Goal: Check status: Check status

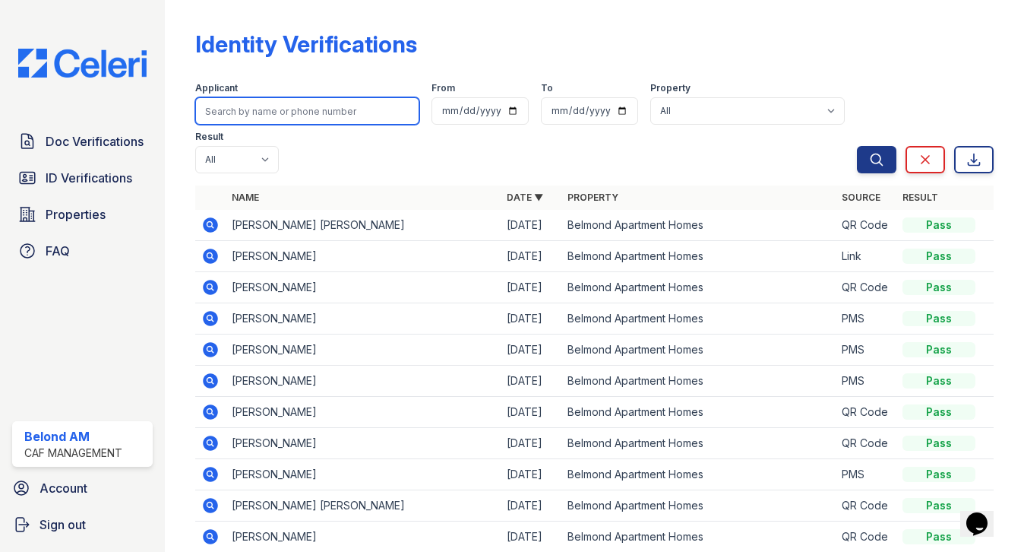
click at [279, 114] on input "search" at bounding box center [307, 110] width 224 height 27
type input "mar"
click at [857, 146] on button "Search" at bounding box center [877, 159] width 40 height 27
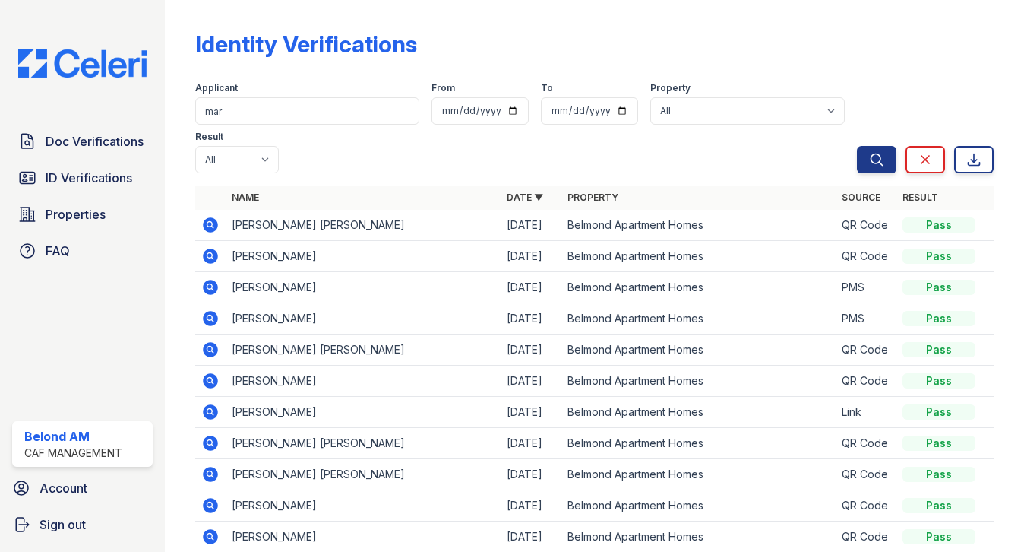
click at [210, 286] on icon at bounding box center [209, 286] width 4 height 4
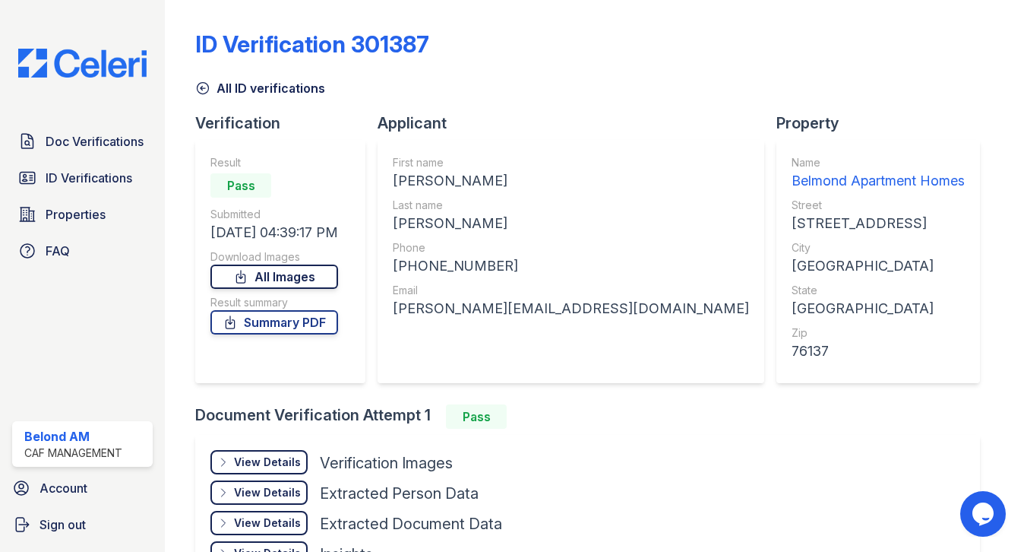
click at [275, 277] on link "All Images" at bounding box center [274, 276] width 128 height 24
click at [275, 324] on link "Summary PDF" at bounding box center [274, 322] width 128 height 24
click at [566, 39] on div "ID Verification 301387" at bounding box center [594, 50] width 798 height 40
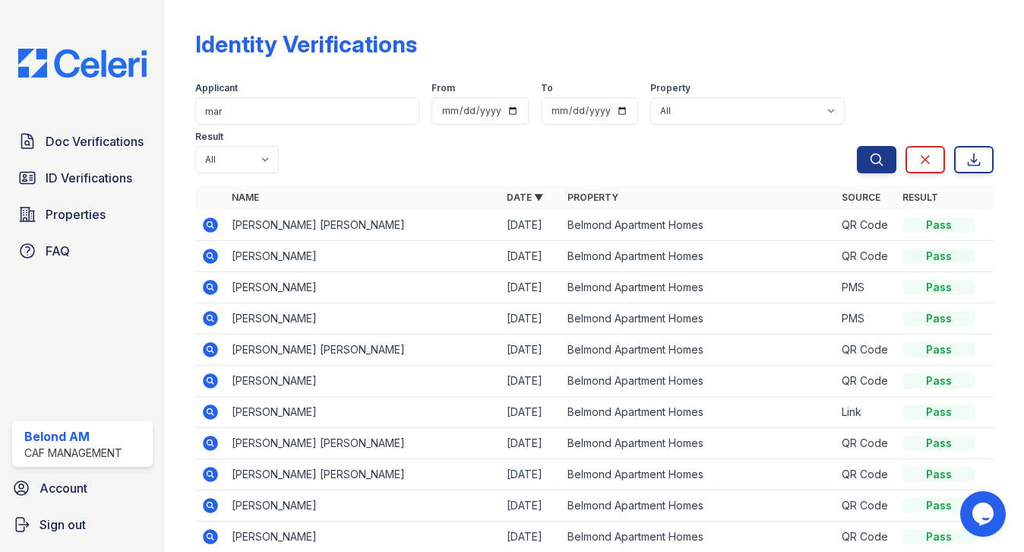
click at [213, 315] on icon at bounding box center [210, 318] width 15 height 15
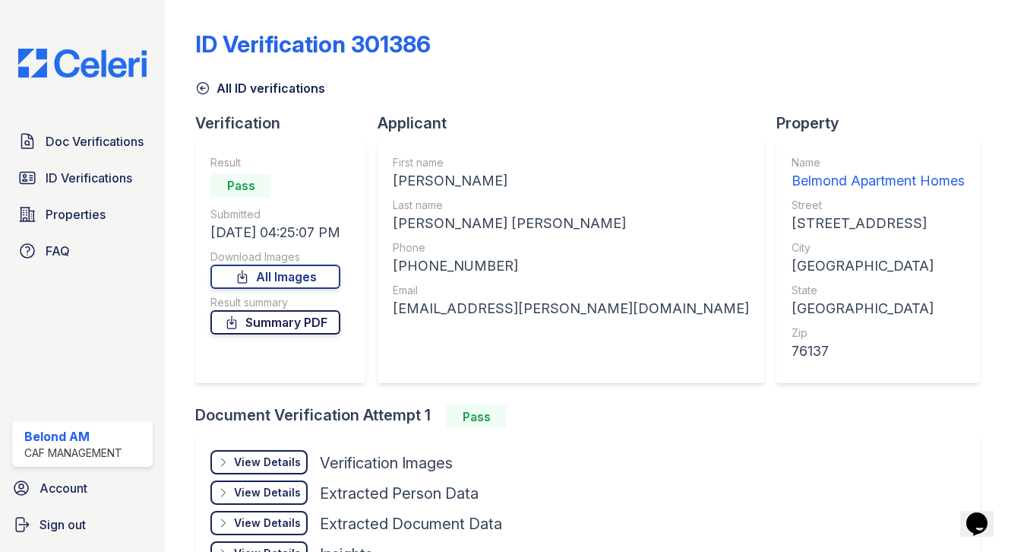
click at [297, 321] on link "Summary PDF" at bounding box center [275, 322] width 130 height 24
click at [994, 48] on div at bounding box center [997, 307] width 6 height 602
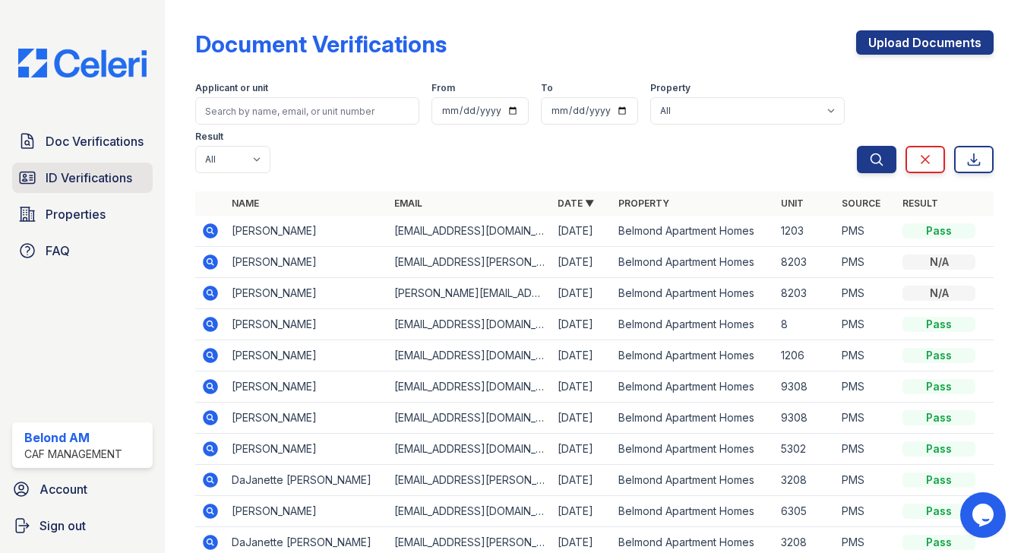
click at [112, 177] on span "ID Verifications" at bounding box center [89, 178] width 87 height 18
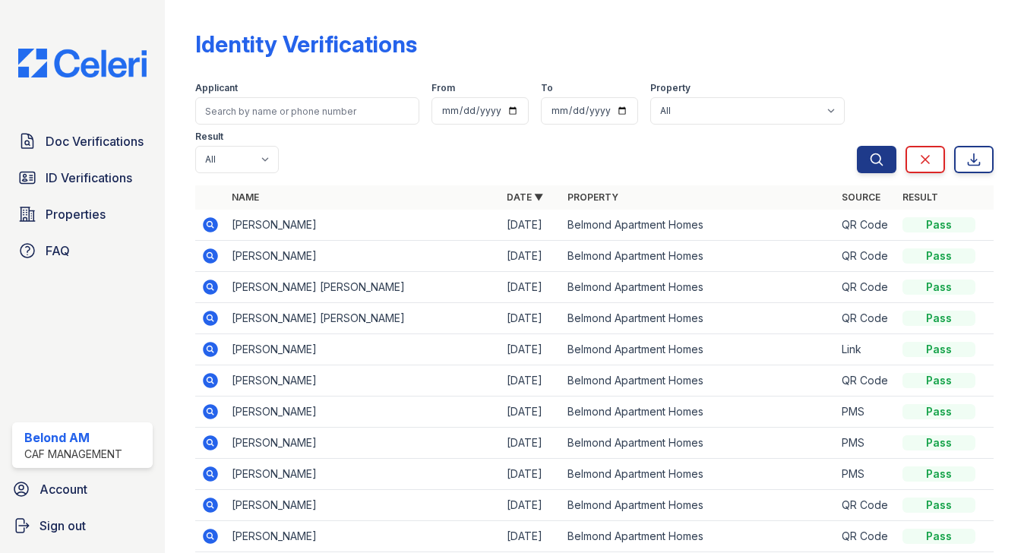
click at [212, 475] on icon at bounding box center [210, 474] width 18 height 18
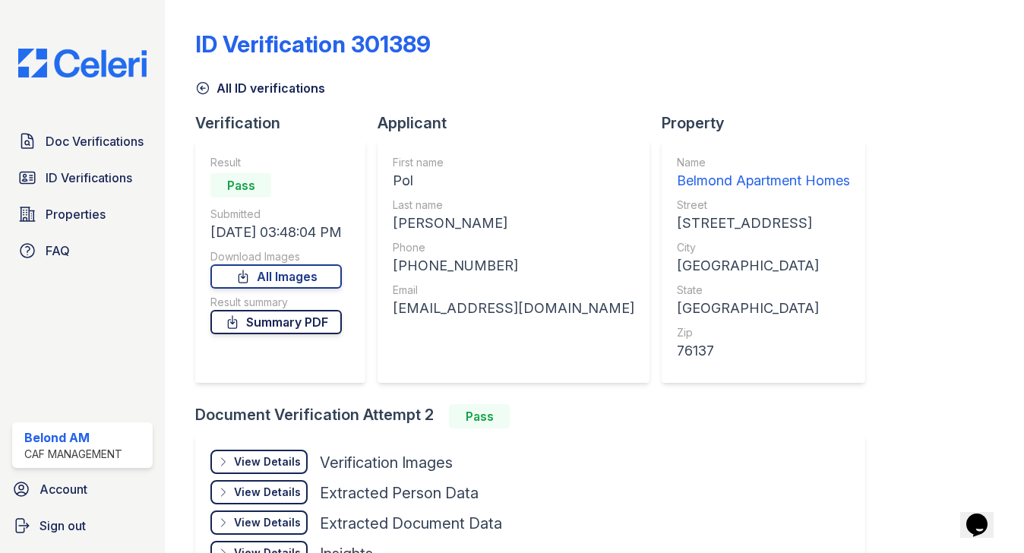
click at [302, 322] on link "Summary PDF" at bounding box center [275, 322] width 131 height 24
click at [67, 134] on span "Doc Verifications" at bounding box center [95, 141] width 98 height 18
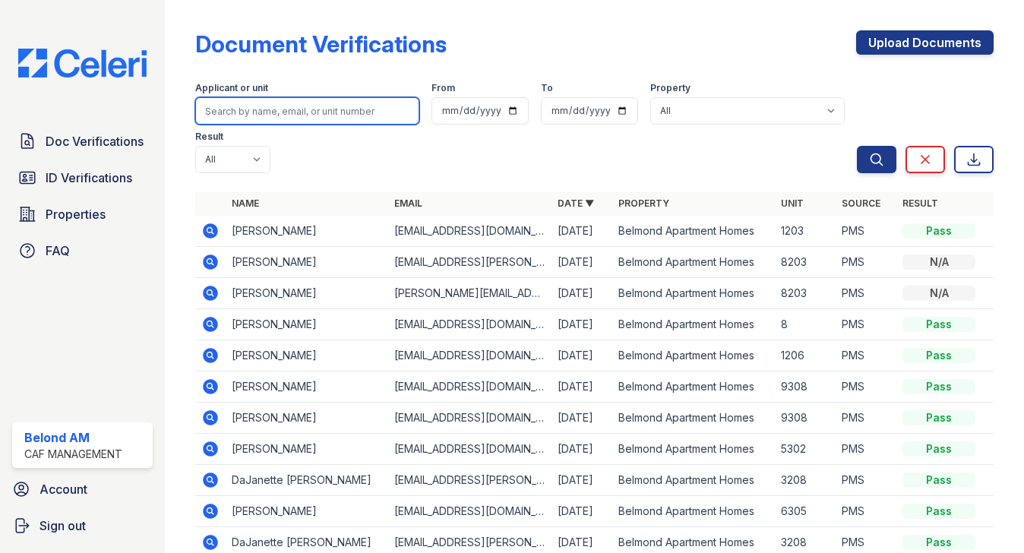
click at [240, 112] on input "search" at bounding box center [307, 110] width 224 height 27
type input "pol"
click at [205, 326] on icon at bounding box center [210, 324] width 15 height 15
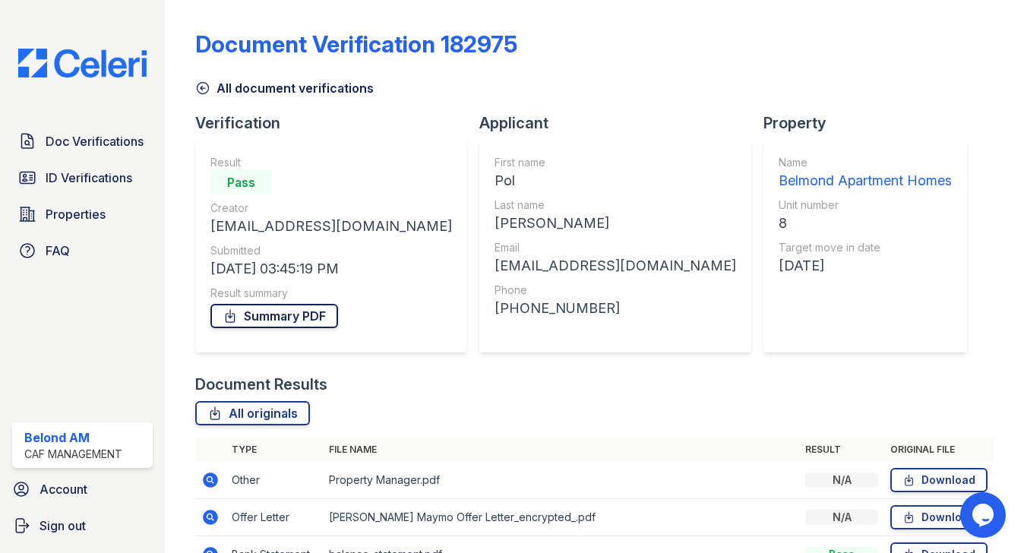
click at [267, 309] on link "Summary PDF" at bounding box center [274, 316] width 128 height 24
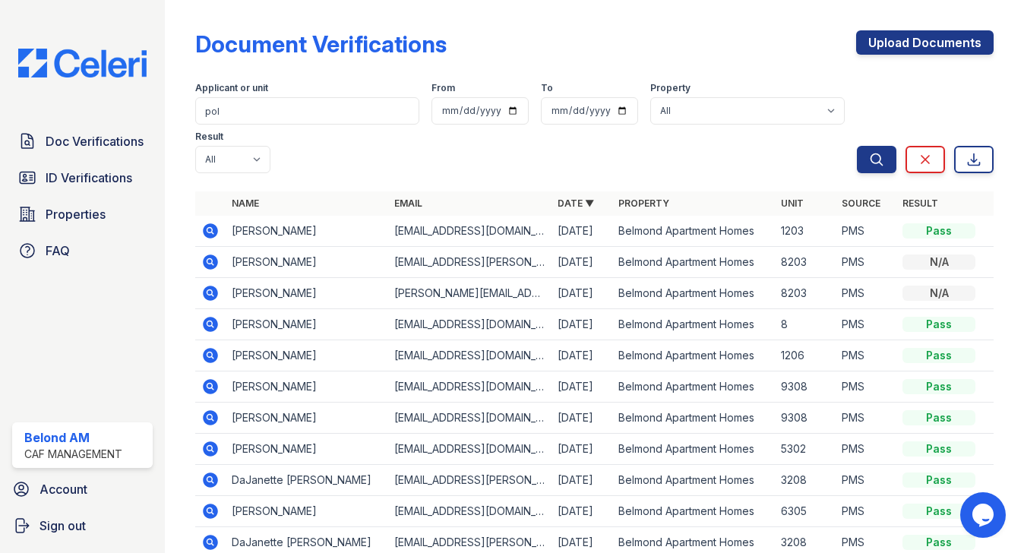
click at [210, 293] on icon at bounding box center [209, 292] width 4 height 4
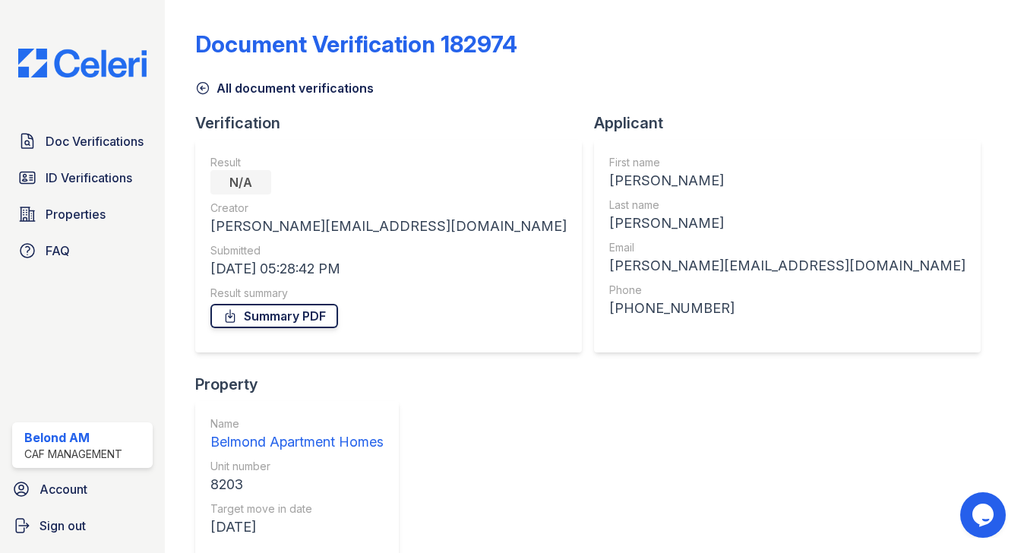
click at [283, 314] on link "Summary PDF" at bounding box center [274, 316] width 128 height 24
click at [571, 48] on div "Document Verification 182974" at bounding box center [594, 50] width 798 height 40
click at [70, 145] on span "Doc Verifications" at bounding box center [95, 141] width 98 height 18
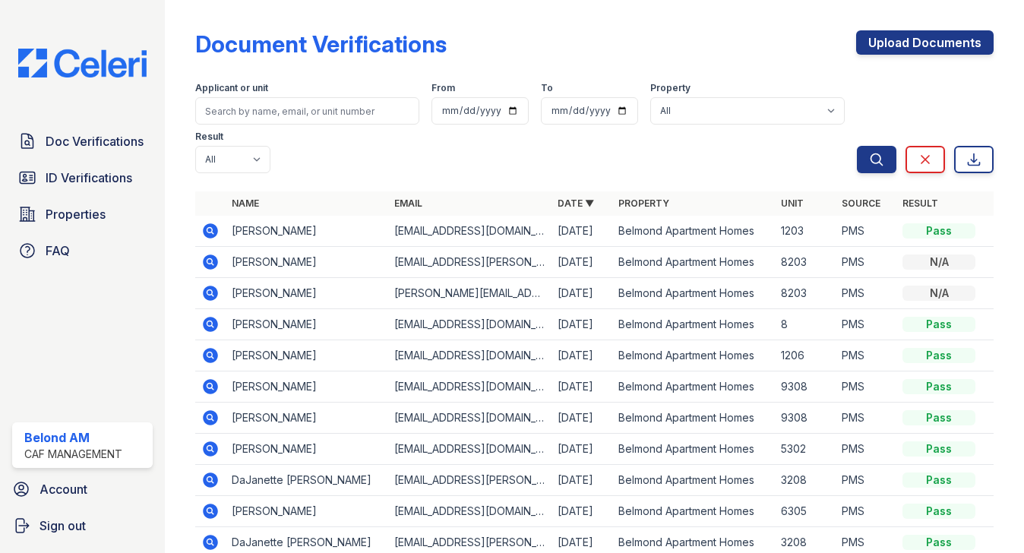
click at [207, 261] on icon at bounding box center [209, 261] width 4 height 4
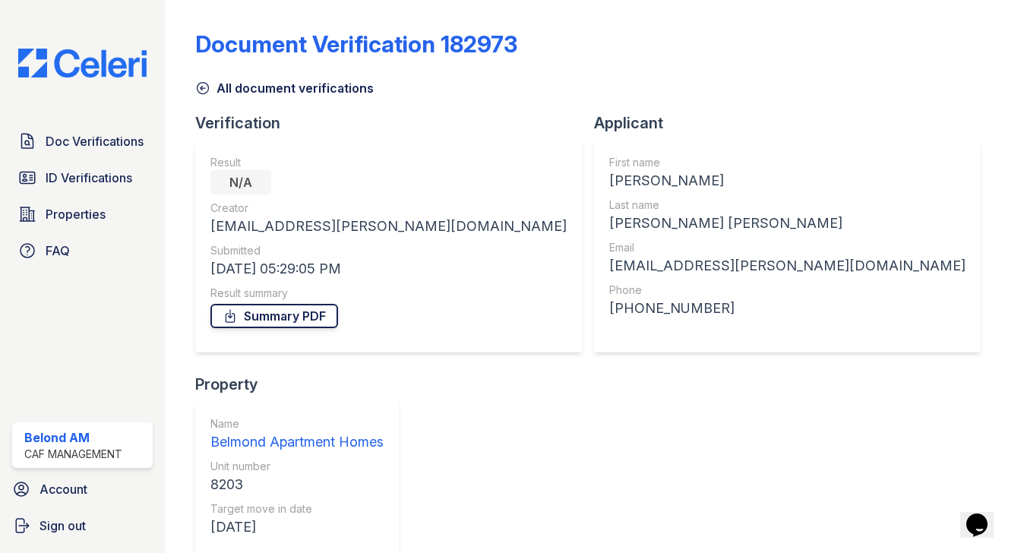
click at [270, 315] on link "Summary PDF" at bounding box center [274, 316] width 128 height 24
click at [73, 181] on span "ID Verifications" at bounding box center [89, 178] width 87 height 18
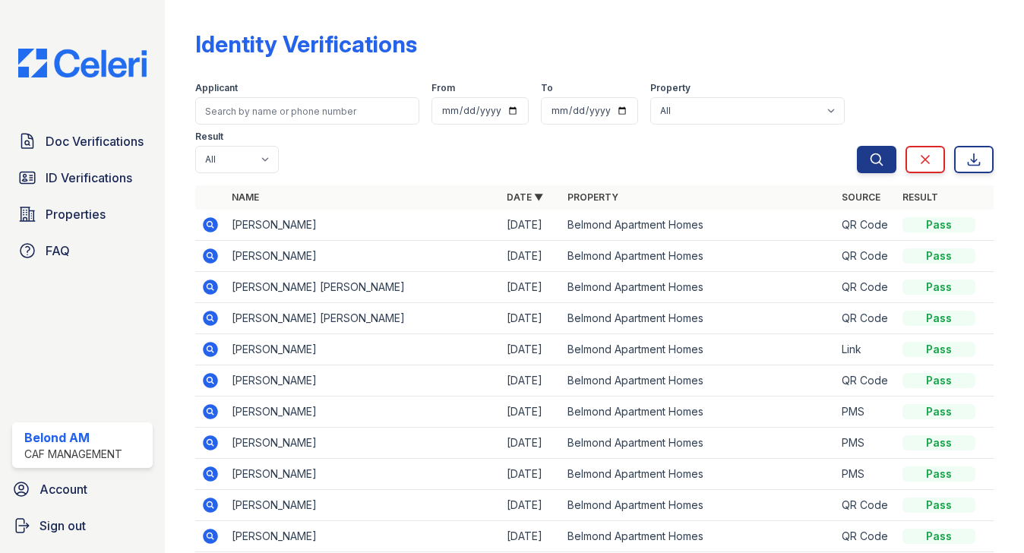
click at [210, 223] on icon at bounding box center [209, 224] width 4 height 4
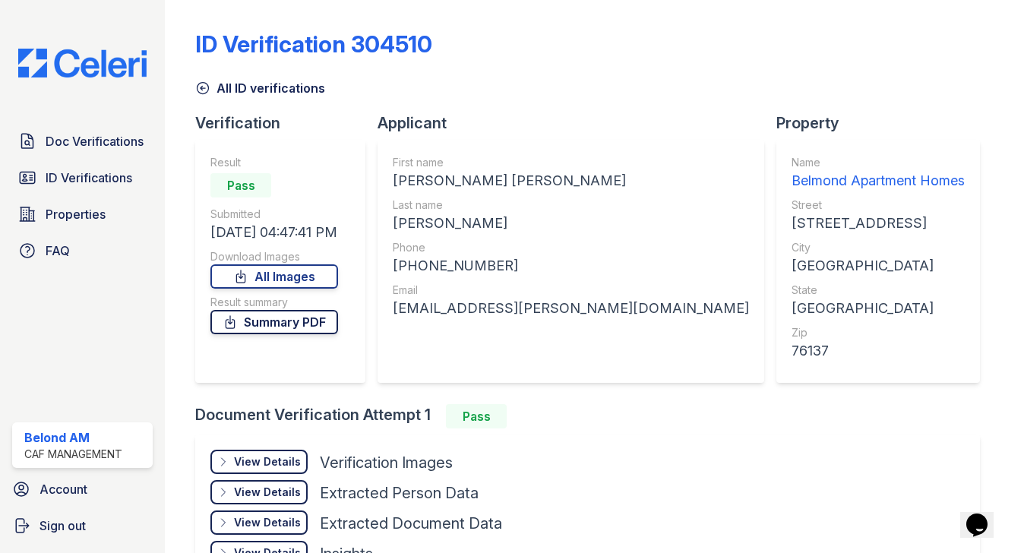
click at [305, 324] on link "Summary PDF" at bounding box center [274, 322] width 128 height 24
click at [311, 320] on link "Summary PDF" at bounding box center [274, 322] width 128 height 24
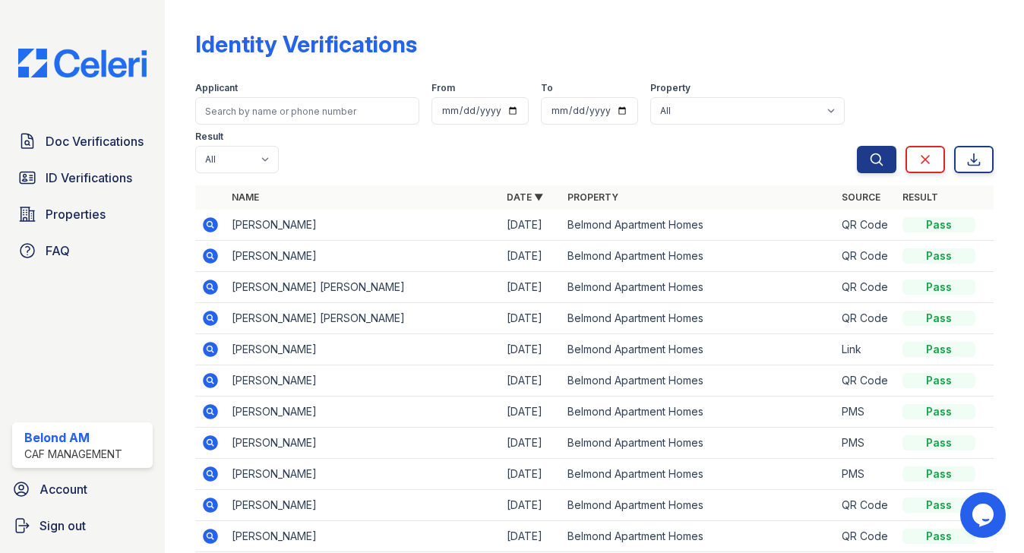
click at [249, 251] on td "[PERSON_NAME]" at bounding box center [363, 256] width 274 height 31
click at [209, 252] on icon at bounding box center [210, 256] width 18 height 18
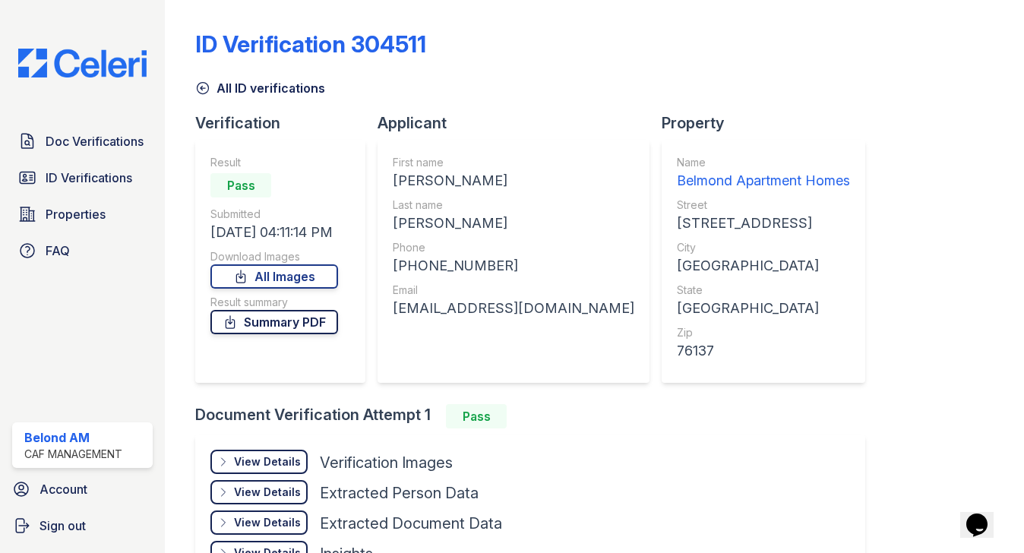
click at [262, 323] on link "Summary PDF" at bounding box center [274, 322] width 128 height 24
